Goal: Obtain resource: Obtain resource

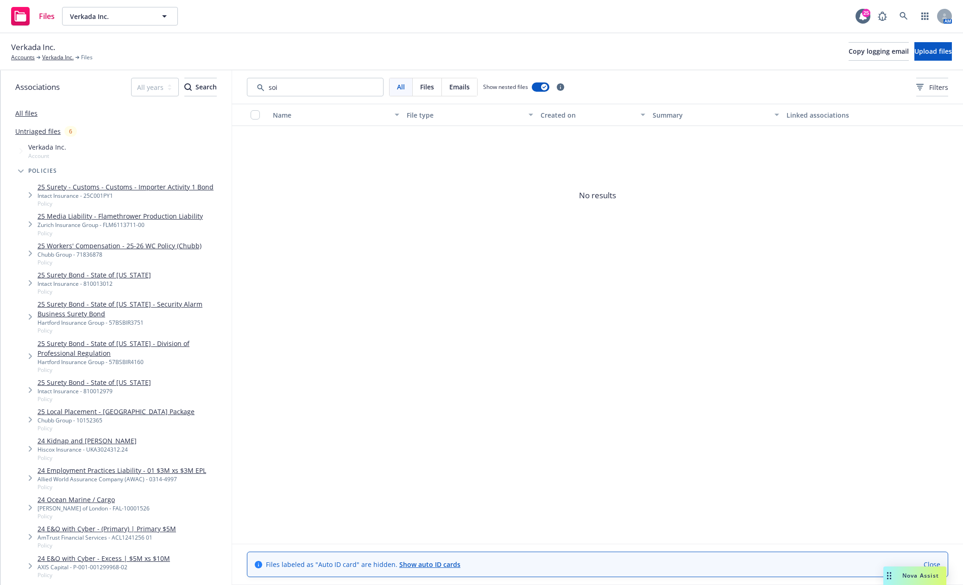
scroll to position [232, 0]
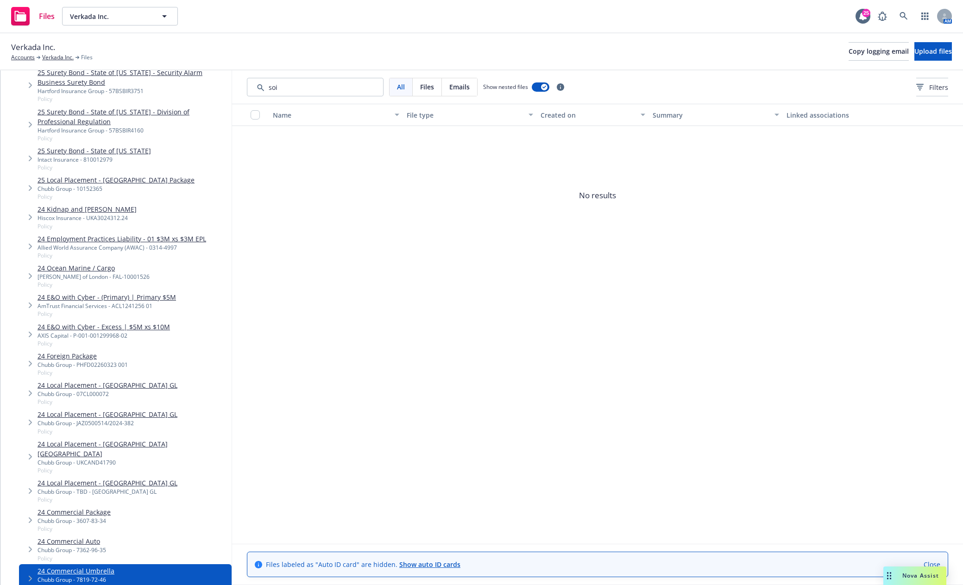
click at [101, 507] on link "24 Commercial Package" at bounding box center [74, 512] width 73 height 10
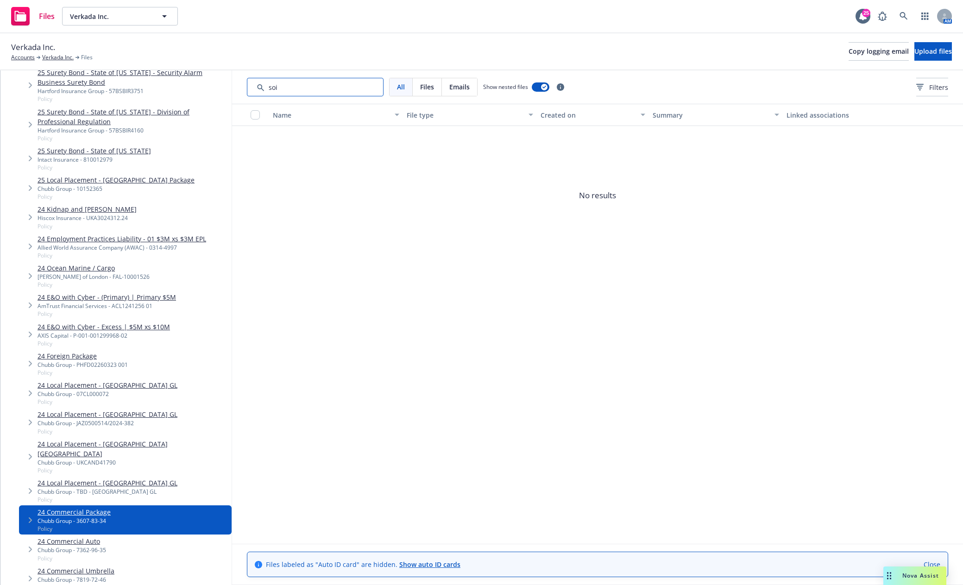
drag, startPoint x: 292, startPoint y: 90, endPoint x: 246, endPoint y: 97, distance: 46.8
click at [245, 97] on div "All Files Emails Show nested files Filters" at bounding box center [597, 86] width 731 height 33
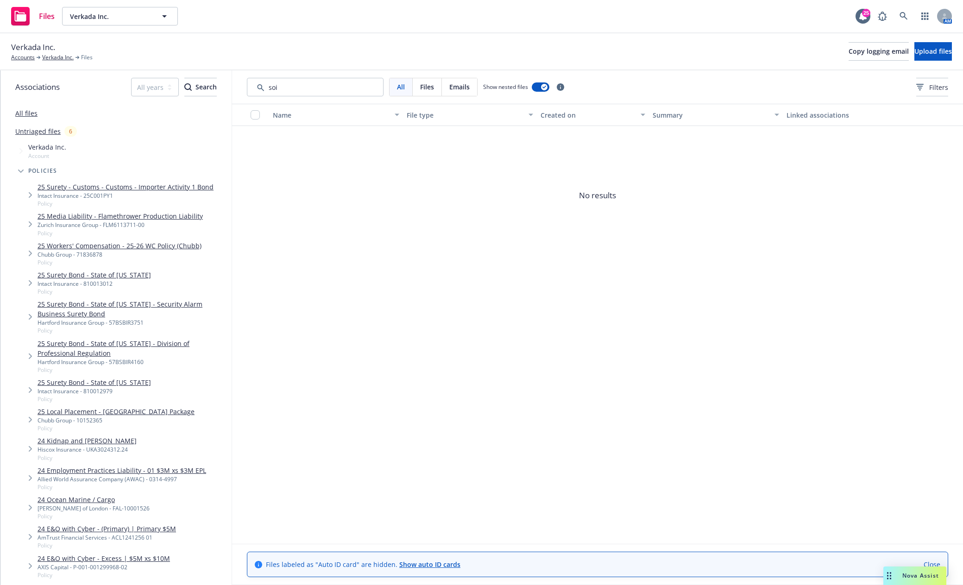
click at [31, 115] on link "All files" at bounding box center [26, 113] width 22 height 9
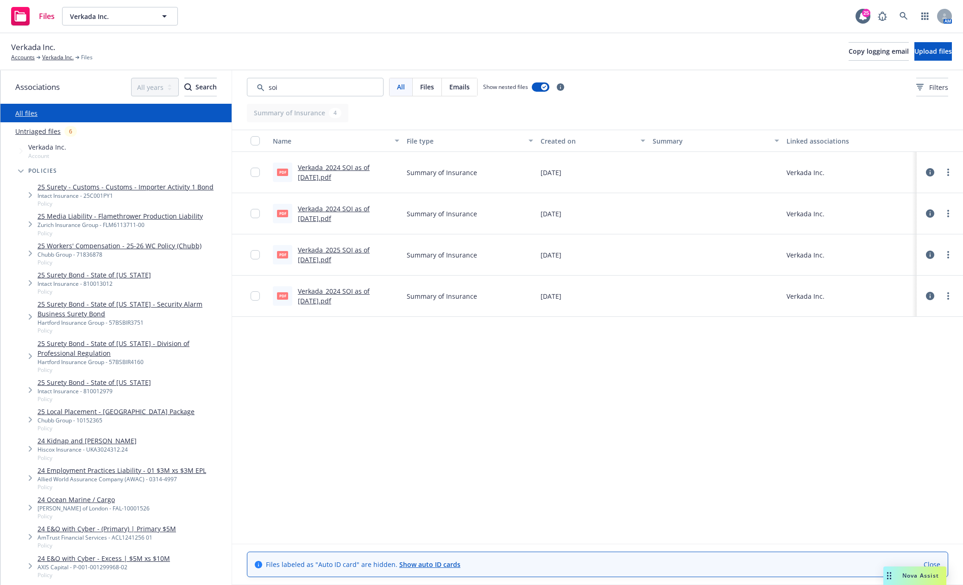
click at [327, 291] on link "Verkada_2024 SOI as of [DATE].pdf" at bounding box center [334, 296] width 72 height 19
